Goal: Task Accomplishment & Management: Use online tool/utility

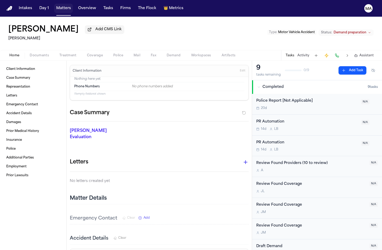
click at [54, 6] on button "Matters" at bounding box center [63, 8] width 19 height 9
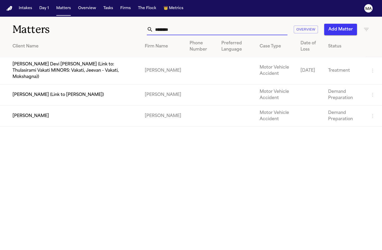
drag, startPoint x: 223, startPoint y: 20, endPoint x: 206, endPoint y: 23, distance: 17.1
click at [209, 24] on div "******** Overview Add Matter" at bounding box center [241, 29] width 258 height 11
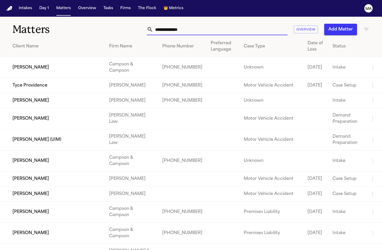
click at [369, 26] on icon "button" at bounding box center [367, 29] width 6 height 6
click at [367, 250] on div at bounding box center [191, 250] width 382 height 0
click at [366, 28] on icon "button" at bounding box center [366, 29] width 5 height 3
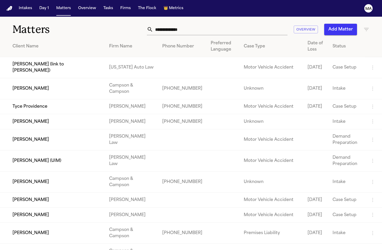
click at [328, 57] on td "[DATE]" at bounding box center [316, 67] width 25 height 21
click at [369, 26] on icon "button" at bounding box center [367, 29] width 6 height 6
type input "*****"
click at [310, 54] on li "[PERSON_NAME] Law" at bounding box center [338, 53] width 74 height 6
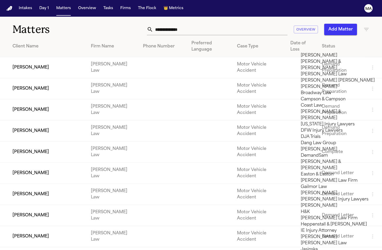
scroll to position [84, 0]
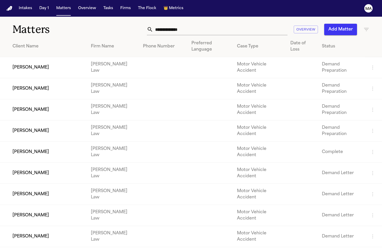
click at [155, 250] on div at bounding box center [191, 250] width 382 height 0
click at [35, 78] on td "[PERSON_NAME]" at bounding box center [43, 88] width 87 height 21
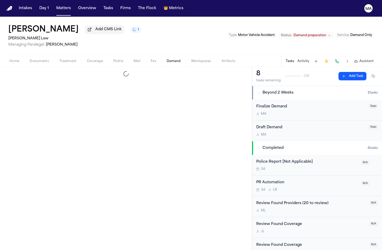
click at [167, 59] on span "Demand" at bounding box center [174, 61] width 14 height 4
select select "**********"
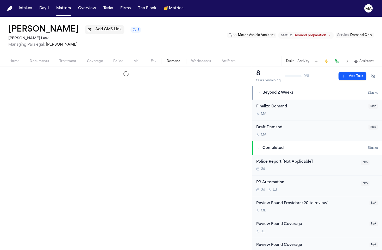
select select "**********"
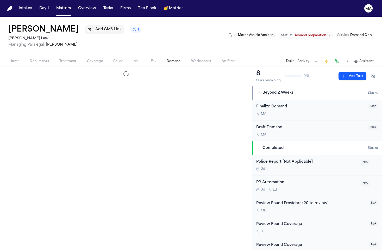
select select "**********"
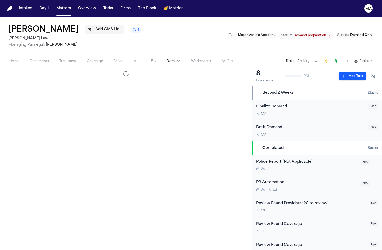
select select "**********"
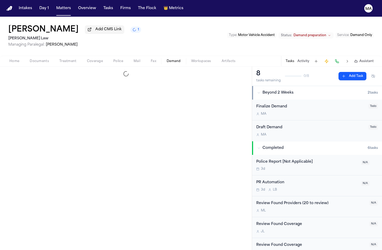
select select "**********"
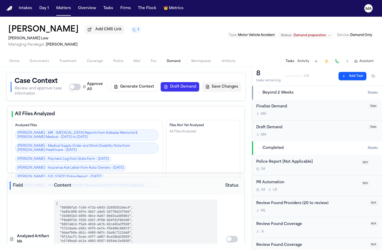
click at [191, 59] on span "Workspaces" at bounding box center [201, 61] width 20 height 4
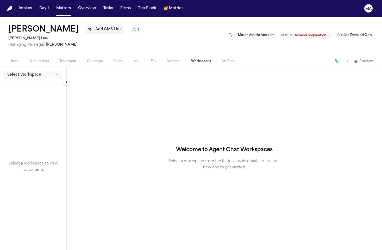
click at [24, 72] on span "Select Workspace" at bounding box center [24, 74] width 34 height 5
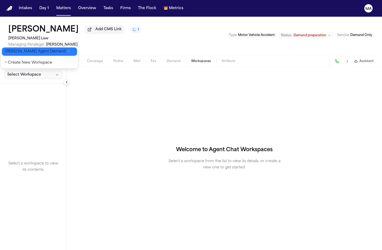
click at [27, 50] on span "[PERSON_NAME] Agent Demand" at bounding box center [35, 51] width 61 height 5
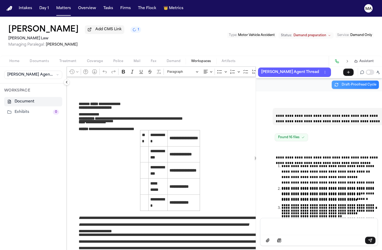
scroll to position [8908, 0]
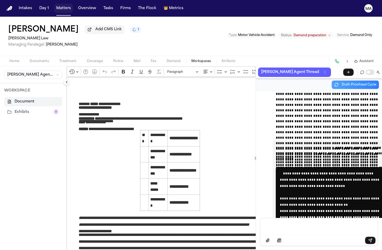
click at [54, 5] on button "Matters" at bounding box center [63, 8] width 19 height 9
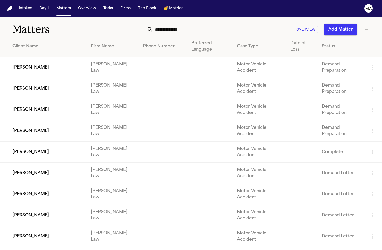
click at [47, 78] on td "[PERSON_NAME]" at bounding box center [43, 88] width 87 height 21
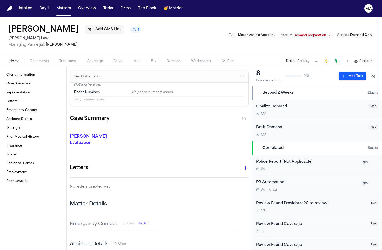
click at [30, 56] on div "Home Documents Treatment Coverage Police Mail Fax Demand Workspaces Artifacts T…" at bounding box center [191, 61] width 382 height 10
click at [32, 59] on span "Documents" at bounding box center [39, 61] width 19 height 4
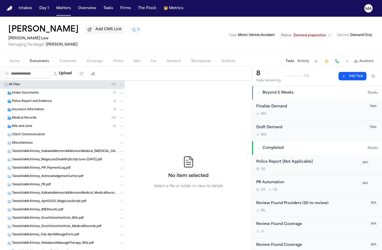
click at [191, 59] on span "Workspaces" at bounding box center [201, 61] width 20 height 4
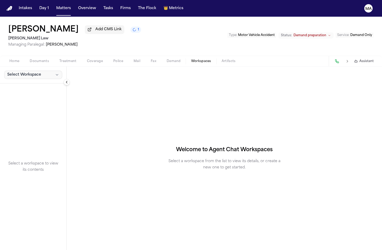
click at [55, 73] on icon "button" at bounding box center [57, 75] width 4 height 4
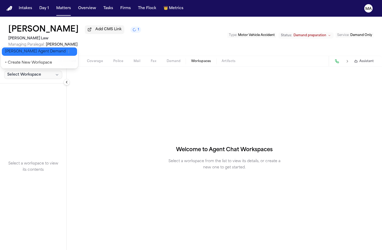
click at [15, 51] on span "[PERSON_NAME] Agent Demand" at bounding box center [35, 51] width 61 height 5
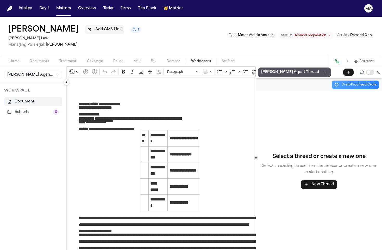
click at [261, 69] on p "[PERSON_NAME] Agent Thread" at bounding box center [290, 72] width 58 height 6
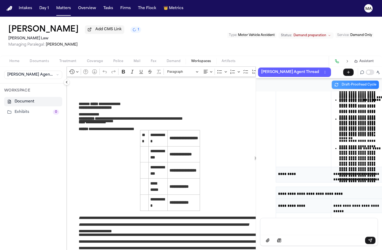
scroll to position [8908, 0]
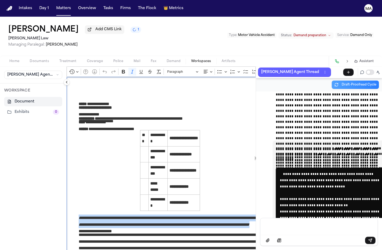
drag, startPoint x: 100, startPoint y: 131, endPoint x: 45, endPoint y: 128, distance: 55.6
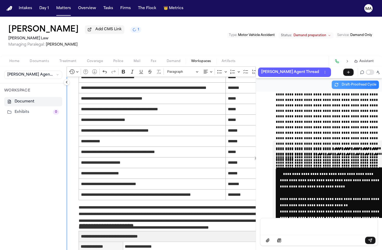
scroll to position [571, 0]
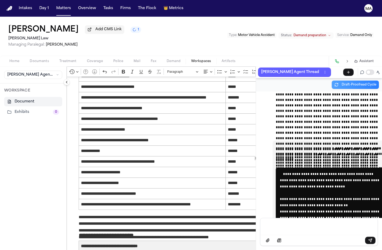
click at [289, 229] on p "Message input" at bounding box center [319, 225] width 105 height 5
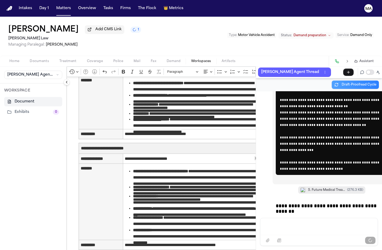
scroll to position [813, 0]
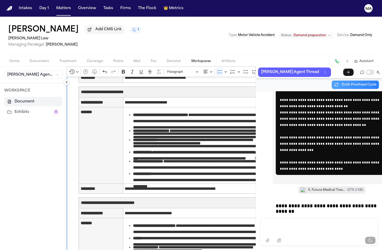
drag, startPoint x: 151, startPoint y: 149, endPoint x: 75, endPoint y: 151, distance: 76.6
drag, startPoint x: 223, startPoint y: 148, endPoint x: 151, endPoint y: 150, distance: 72.0
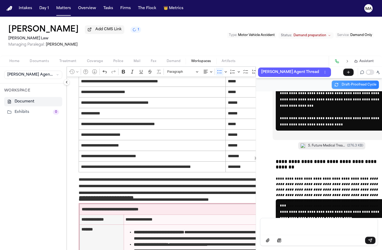
scroll to position [9054, 0]
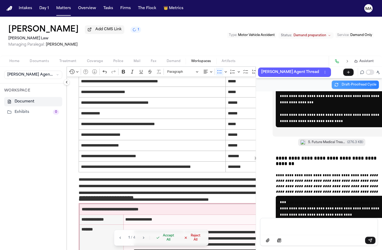
click at [162, 242] on span "Accept All" at bounding box center [169, 238] width 14 height 8
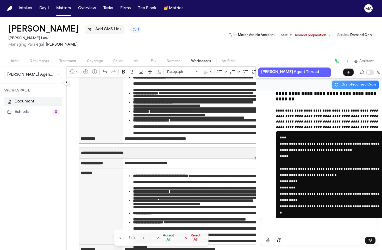
scroll to position [836, 0]
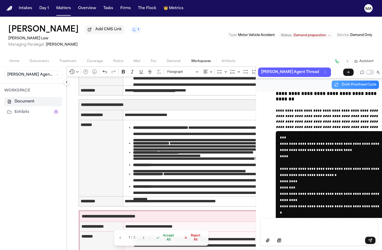
click at [162, 242] on span "Accept All" at bounding box center [169, 238] width 14 height 8
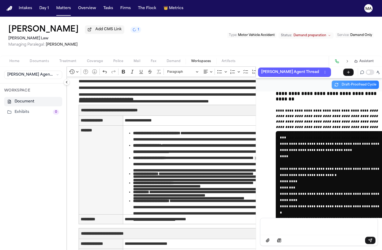
scroll to position [740, 0]
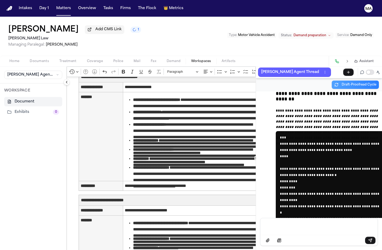
click at [278, 232] on div "Message input" at bounding box center [319, 226] width 111 height 16
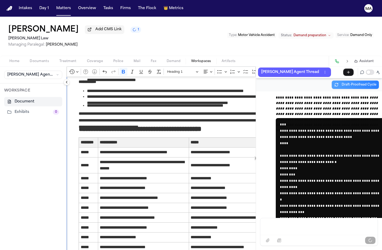
scroll to position [1265, 0]
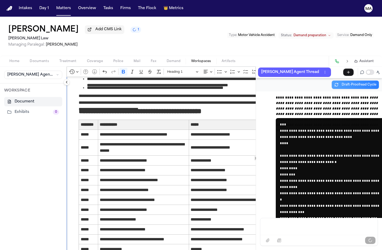
drag, startPoint x: 48, startPoint y: 87, endPoint x: 157, endPoint y: 189, distance: 148.4
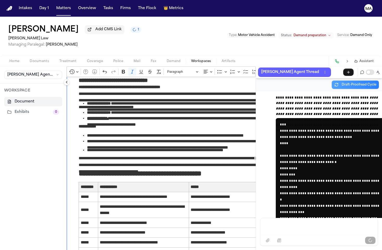
drag, startPoint x: 221, startPoint y: 162, endPoint x: 43, endPoint y: 147, distance: 179.2
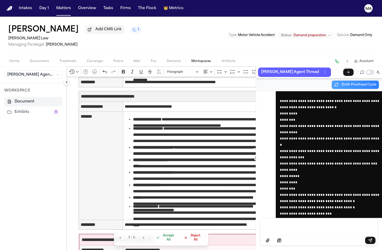
scroll to position [996, 0]
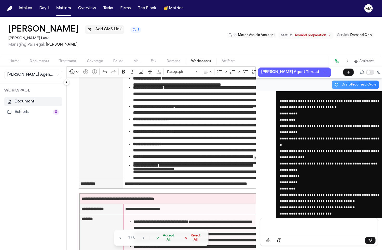
click at [162, 242] on span "Accept All" at bounding box center [169, 238] width 14 height 8
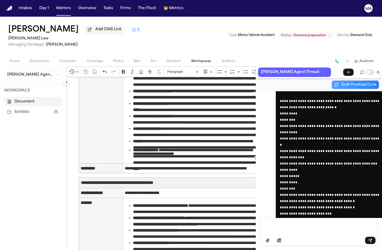
scroll to position [1049, 0]
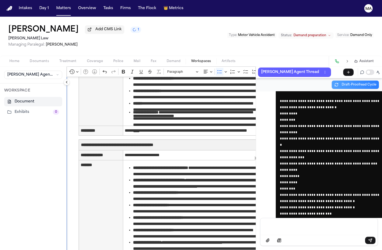
drag, startPoint x: 50, startPoint y: 90, endPoint x: 67, endPoint y: 92, distance: 16.8
click at [67, 92] on div "**********" at bounding box center [170, 76] width 207 height 2096
drag, startPoint x: 51, startPoint y: 87, endPoint x: 196, endPoint y: 123, distance: 150.2
click at [196, 123] on div "**********" at bounding box center [170, 76] width 207 height 2096
drag, startPoint x: 103, startPoint y: 80, endPoint x: 76, endPoint y: 79, distance: 27.9
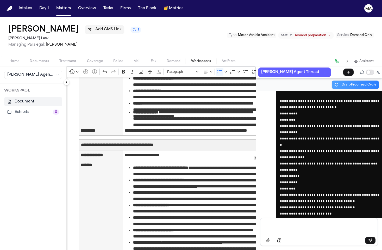
drag, startPoint x: 113, startPoint y: 80, endPoint x: 107, endPoint y: 80, distance: 6.0
drag, startPoint x: 179, startPoint y: 78, endPoint x: 127, endPoint y: 79, distance: 51.4
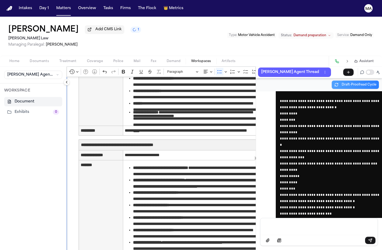
click at [139, 82] on div "**********" at bounding box center [170, 59] width 207 height 2063
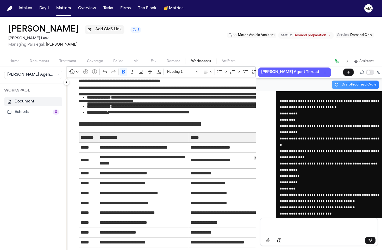
scroll to position [1270, 0]
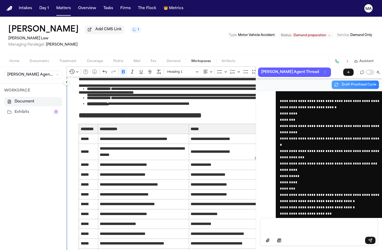
drag, startPoint x: 53, startPoint y: 96, endPoint x: 156, endPoint y: 196, distance: 143.7
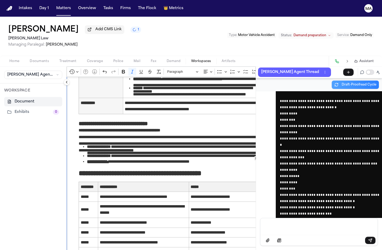
drag, startPoint x: 226, startPoint y: 163, endPoint x: 39, endPoint y: 146, distance: 187.1
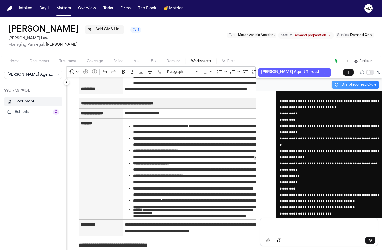
scroll to position [1119, 0]
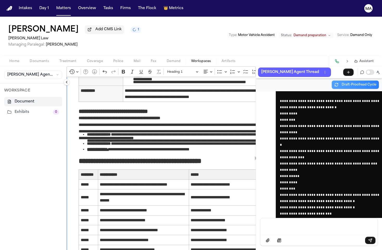
drag, startPoint x: 78, startPoint y: 132, endPoint x: 36, endPoint y: 133, distance: 42.0
click at [36, 133] on div "**********" at bounding box center [191, 157] width 382 height 183
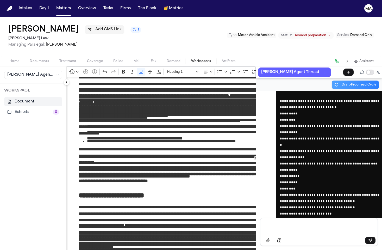
scroll to position [158, 0]
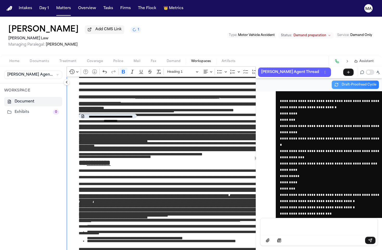
drag, startPoint x: 112, startPoint y: 187, endPoint x: 45, endPoint y: 186, distance: 67.0
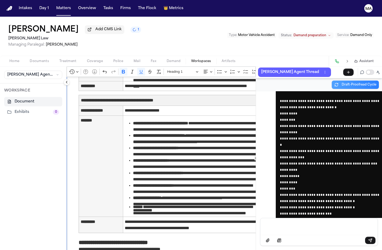
scroll to position [1106, 0]
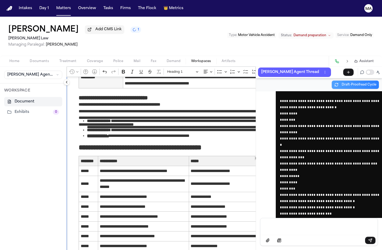
scroll to position [1231, 0]
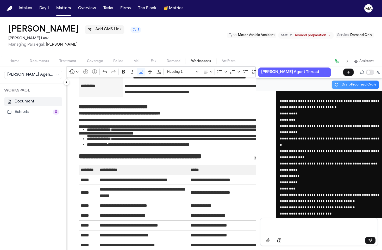
scroll to position [1238, 0]
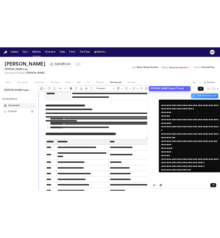
scroll to position [0, 0]
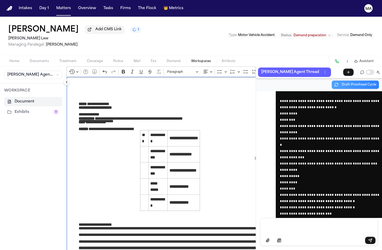
click at [159, 17] on div "[PERSON_NAME] Add CMS Link 1 [PERSON_NAME] Law Managing Paralegal: [PERSON_NAME…" at bounding box center [191, 36] width 382 height 39
click at [286, 29] on div "[PERSON_NAME] Add CMS Link 1 [PERSON_NAME] Law Managing Paralegal: [PERSON_NAME…" at bounding box center [191, 36] width 382 height 39
click at [303, 69] on icon "Editor toolbar" at bounding box center [305, 71] width 5 height 5
click at [293, 78] on icon "Dropdown toolbar" at bounding box center [295, 80] width 5 height 5
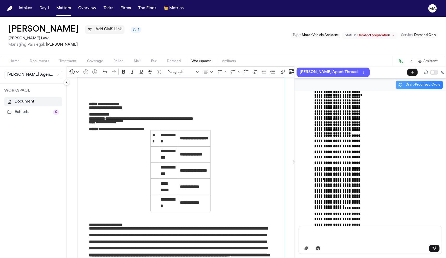
scroll to position [8263, 0]
